Goal: Communication & Community: Answer question/provide support

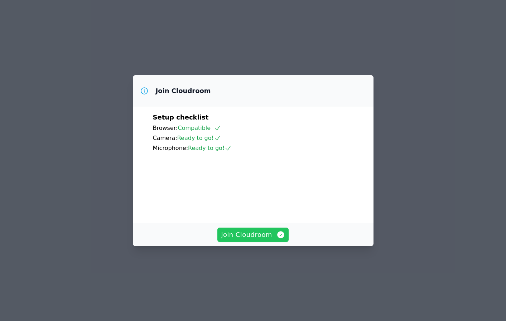
click at [263, 240] on span "Join Cloudroom" at bounding box center [253, 235] width 64 height 10
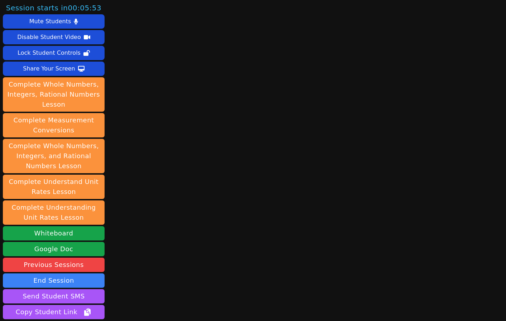
scroll to position [60, 0]
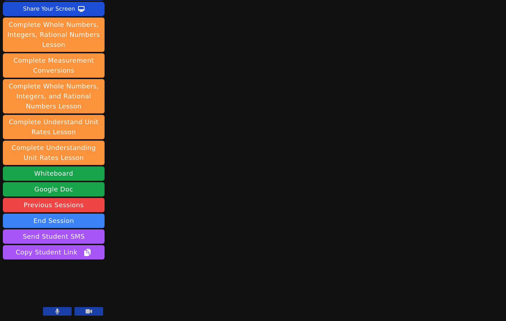
click at [54, 313] on button at bounding box center [57, 311] width 29 height 9
click at [53, 312] on button at bounding box center [57, 311] width 29 height 9
click at [141, 256] on div "Session ends in 00:42:21 Mute Students Disable Student Video Lock Student Contr…" at bounding box center [253, 100] width 506 height 321
drag, startPoint x: 155, startPoint y: 186, endPoint x: 213, endPoint y: 261, distance: 94.7
click at [213, 261] on div "Session ends in 00:42:07 Mute Students Disable Student Video Lock Student Contr…" at bounding box center [253, 100] width 506 height 321
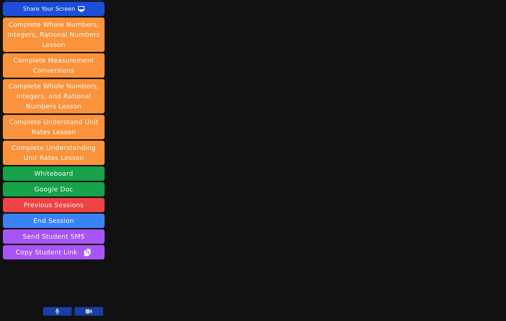
click at [49, 314] on button at bounding box center [57, 311] width 29 height 9
click at [132, 276] on div "Session ends in 00:37:05 Mute Students Disable Student Video Lock Student Contr…" at bounding box center [253, 160] width 506 height 321
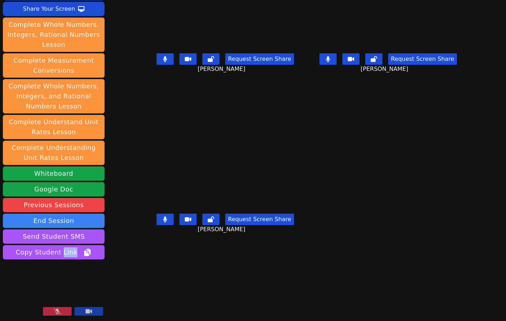
click at [56, 313] on icon at bounding box center [57, 312] width 7 height 6
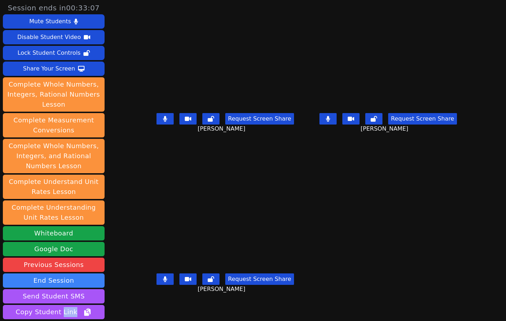
click at [156, 125] on button at bounding box center [164, 118] width 17 height 11
click at [146, 305] on div "[PERSON_NAME] Request Screen Share [PERSON_NAME]" at bounding box center [224, 241] width 157 height 161
click at [146, 306] on div "[PERSON_NAME] Request Screen Share [PERSON_NAME]" at bounding box center [224, 241] width 157 height 161
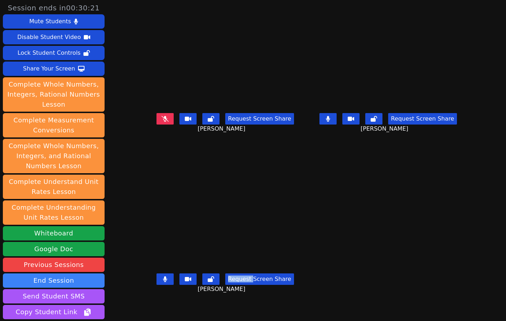
click at [146, 306] on div "[PERSON_NAME] Request Screen Share [PERSON_NAME]" at bounding box center [224, 241] width 157 height 161
click at [146, 299] on div "Request Screen Share [PERSON_NAME]" at bounding box center [224, 285] width 157 height 29
click at [146, 309] on div "[PERSON_NAME] Request Screen Share [PERSON_NAME]" at bounding box center [224, 241] width 157 height 161
click at [146, 306] on div "[PERSON_NAME] Request Screen Share [PERSON_NAME]" at bounding box center [224, 241] width 157 height 161
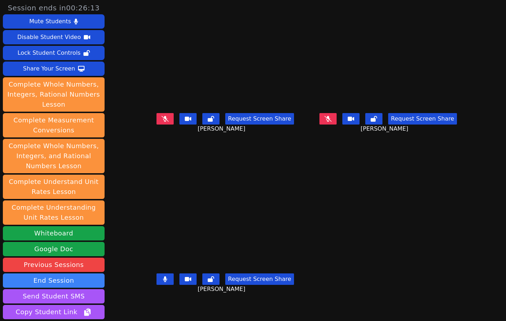
click at [146, 306] on div "[PERSON_NAME] Request Screen Share [PERSON_NAME]" at bounding box center [224, 241] width 157 height 161
click at [161, 122] on icon at bounding box center [164, 119] width 7 height 6
click at [146, 299] on div "Request Screen Share [PERSON_NAME]" at bounding box center [224, 285] width 157 height 29
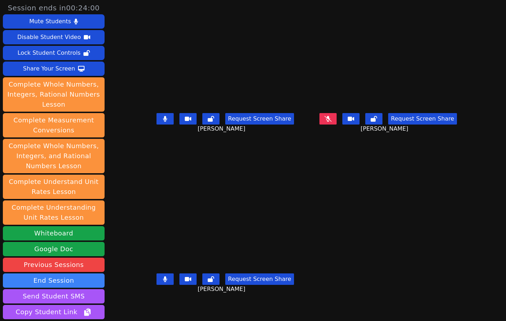
click at [146, 299] on div "Request Screen Share [PERSON_NAME]" at bounding box center [224, 285] width 157 height 29
drag, startPoint x: 156, startPoint y: 307, endPoint x: 168, endPoint y: 301, distance: 13.9
click at [156, 307] on div "[PERSON_NAME] Request Screen Share [PERSON_NAME]" at bounding box center [224, 241] width 157 height 161
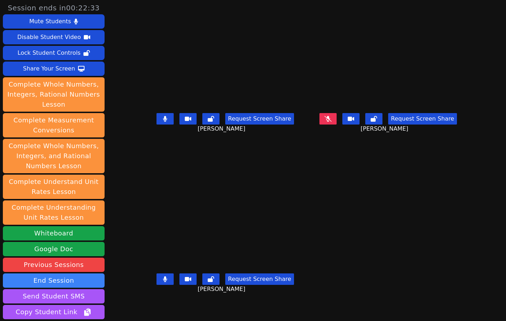
click at [156, 307] on div "[PERSON_NAME] Request Screen Share [PERSON_NAME]" at bounding box center [224, 241] width 157 height 161
click at [332, 122] on icon at bounding box center [327, 119] width 7 height 6
click at [156, 125] on button at bounding box center [164, 118] width 17 height 11
click at [337, 124] on button at bounding box center [327, 118] width 17 height 11
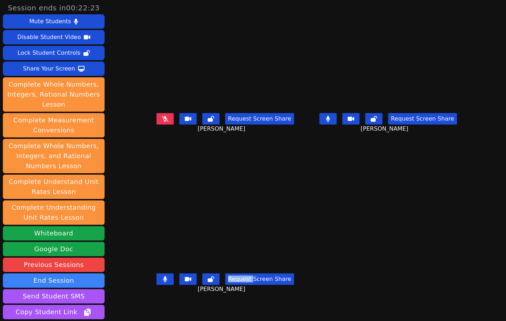
drag, startPoint x: 340, startPoint y: 124, endPoint x: 342, endPoint y: 127, distance: 3.9
click at [337, 124] on button at bounding box center [327, 118] width 17 height 11
click at [146, 312] on div "[PERSON_NAME] Request Screen Share [PERSON_NAME]" at bounding box center [224, 241] width 157 height 161
click at [348, 121] on div "Request Screen Share [PERSON_NAME]" at bounding box center [388, 124] width 157 height 29
click at [332, 122] on icon at bounding box center [327, 119] width 7 height 6
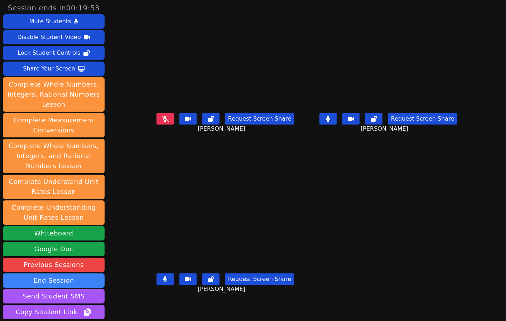
click at [146, 306] on div "[PERSON_NAME] Request Screen Share [PERSON_NAME]" at bounding box center [224, 241] width 157 height 161
click at [146, 152] on div "[PERSON_NAME] Request Screen Share [PERSON_NAME]" at bounding box center [224, 80] width 157 height 161
click at [146, 308] on div "[PERSON_NAME] Request Screen Share [PERSON_NAME]" at bounding box center [224, 241] width 157 height 161
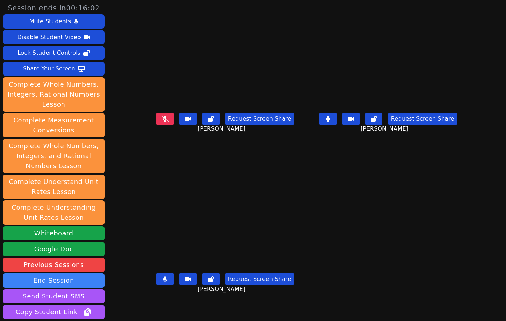
click at [146, 310] on div "[PERSON_NAME] Request Screen Share [PERSON_NAME]" at bounding box center [224, 241] width 157 height 161
click at [154, 299] on div "Request Screen Share [PERSON_NAME]" at bounding box center [224, 285] width 157 height 29
click at [146, 148] on div "[PERSON_NAME] Request Screen Share [PERSON_NAME]" at bounding box center [224, 80] width 157 height 161
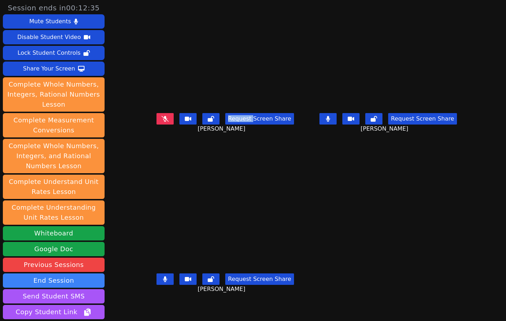
click at [146, 148] on div "[PERSON_NAME] Request Screen Share [PERSON_NAME]" at bounding box center [224, 80] width 157 height 161
click at [146, 309] on div "[PERSON_NAME] Request Screen Share [PERSON_NAME]" at bounding box center [224, 241] width 157 height 161
click at [150, 311] on div "[PERSON_NAME] Request Screen Share [PERSON_NAME]" at bounding box center [224, 241] width 157 height 161
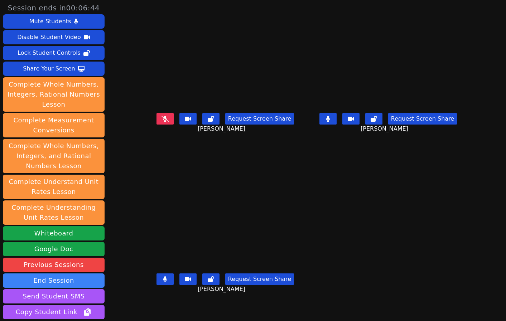
click at [162, 309] on div "[PERSON_NAME] Request Screen Share [PERSON_NAME]" at bounding box center [224, 241] width 157 height 161
click at [146, 299] on div "Request Screen Share [PERSON_NAME]" at bounding box center [224, 285] width 157 height 29
click at [150, 299] on div "Request Screen Share [PERSON_NAME]" at bounding box center [224, 285] width 157 height 29
click at [146, 306] on div "[PERSON_NAME] Request Screen Share [PERSON_NAME]" at bounding box center [224, 241] width 157 height 161
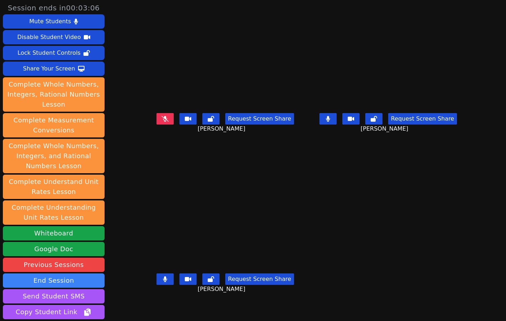
click at [146, 311] on div "[PERSON_NAME] Request Screen Share [PERSON_NAME]" at bounding box center [224, 241] width 157 height 161
click at [146, 309] on div "[PERSON_NAME] Request Screen Share [PERSON_NAME]" at bounding box center [224, 241] width 157 height 161
click at [154, 299] on div "Request Screen Share [PERSON_NAME]" at bounding box center [224, 285] width 157 height 29
drag, startPoint x: 149, startPoint y: 303, endPoint x: 164, endPoint y: 280, distance: 27.4
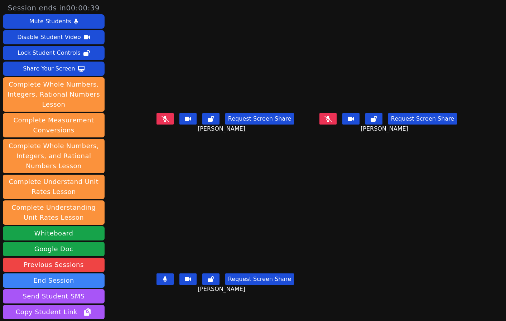
click at [149, 299] on div "Request Screen Share [PERSON_NAME]" at bounding box center [224, 285] width 157 height 29
click at [332, 122] on icon at bounding box center [327, 119] width 7 height 6
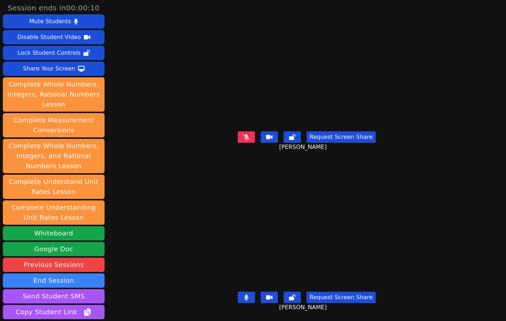
drag, startPoint x: 129, startPoint y: 299, endPoint x: 137, endPoint y: 297, distance: 7.7
click at [130, 299] on div "Session ends in 00:00:10 Mute Students Disable Student Video Lock Student Contr…" at bounding box center [253, 160] width 506 height 321
